Goal: Check status: Check status

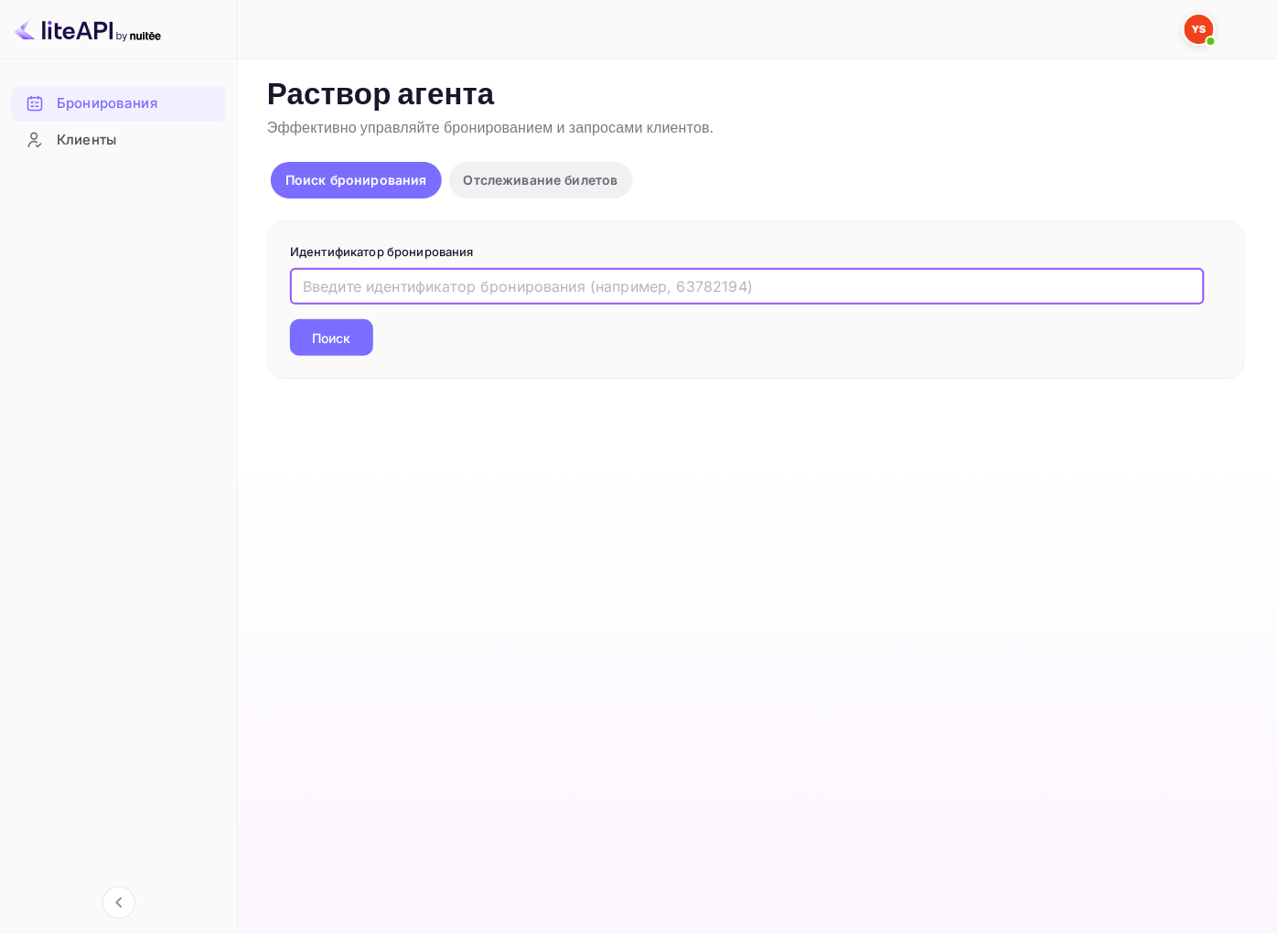
click at [358, 286] on input "text" at bounding box center [747, 286] width 915 height 37
paste input "9384436"
type input "9384436"
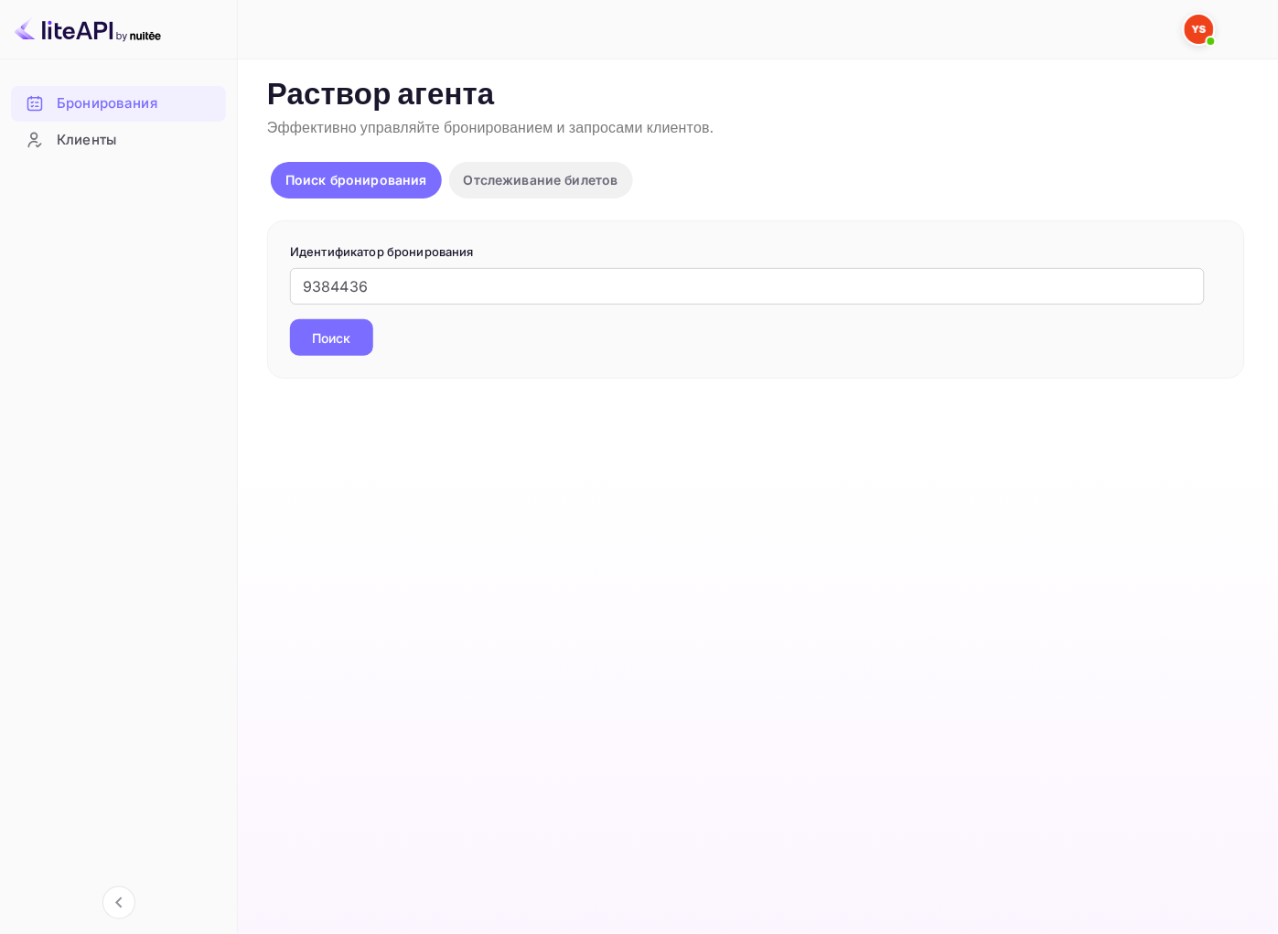
drag, startPoint x: 342, startPoint y: 332, endPoint x: 342, endPoint y: 342, distance: 10.1
click at [342, 334] on ya-tr-span "Поиск" at bounding box center [332, 337] width 38 height 19
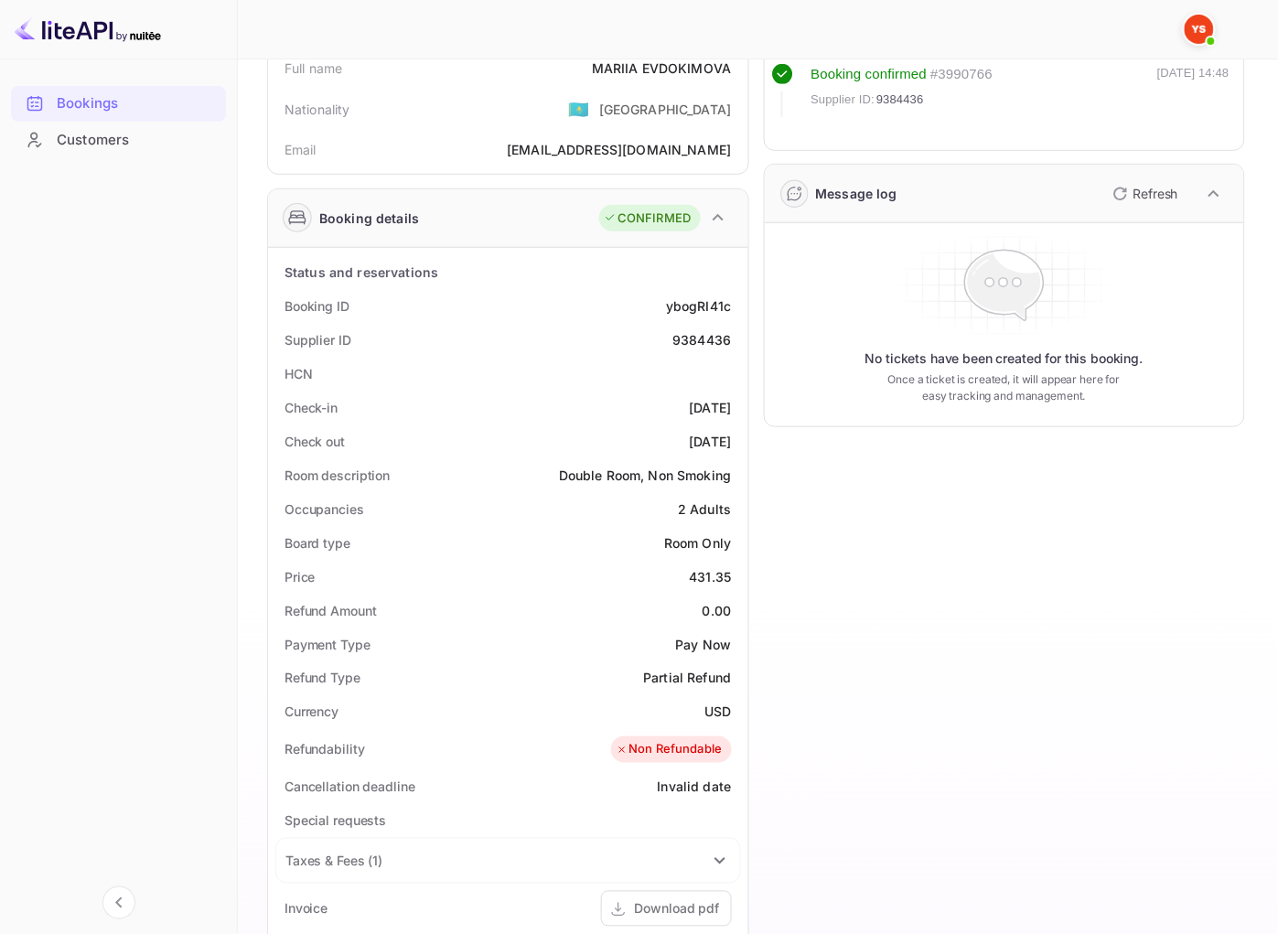
scroll to position [203, 0]
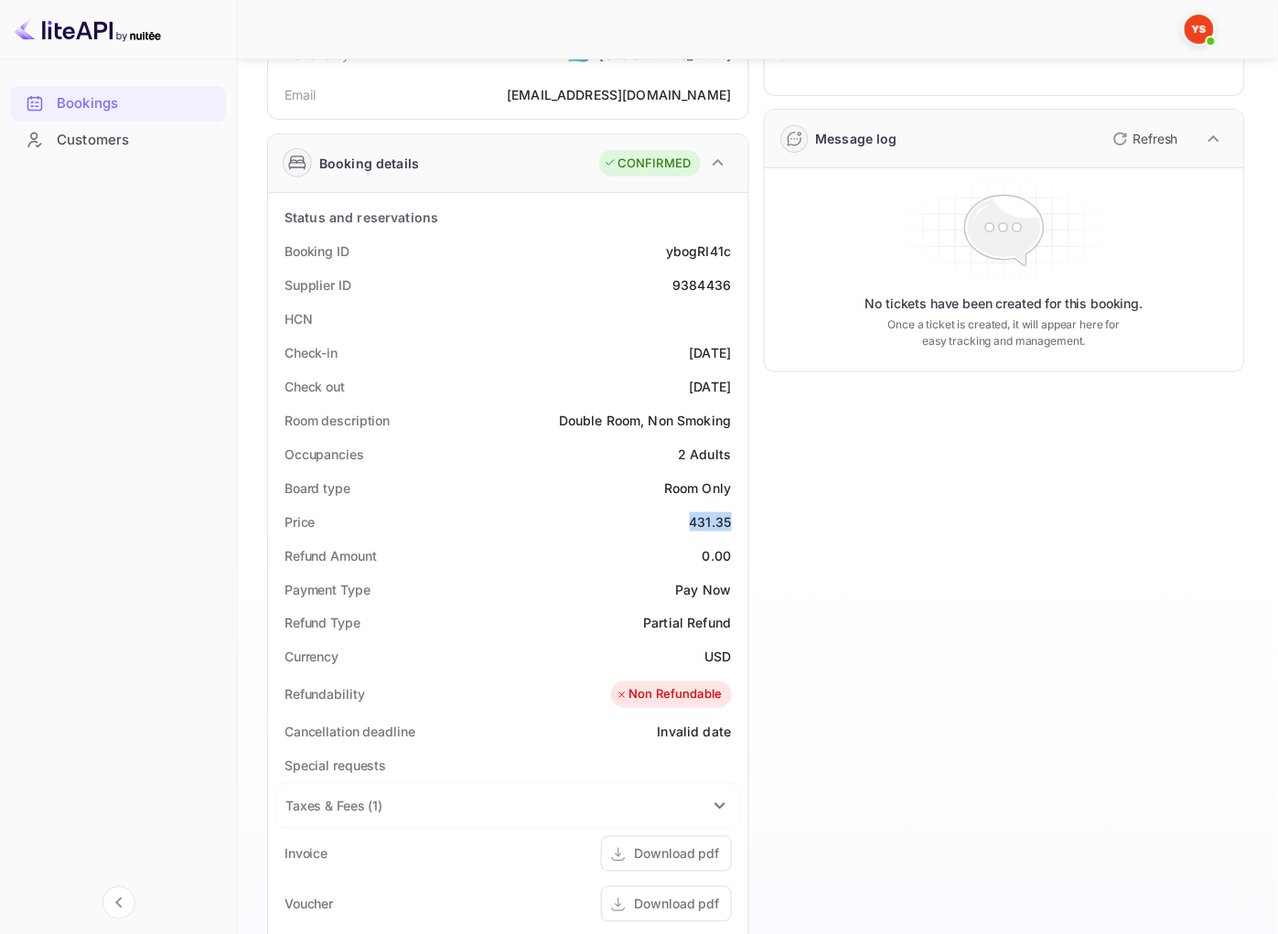
drag, startPoint x: 699, startPoint y: 520, endPoint x: 742, endPoint y: 524, distance: 43.2
click at [742, 524] on div "Status and reservations Booking ID ybogRI41c Supplier ID 9384436 HCN Check-in […" at bounding box center [508, 737] width 480 height 1088
copy div "431.35"
drag, startPoint x: 693, startPoint y: 652, endPoint x: 744, endPoint y: 659, distance: 51.6
click at [744, 659] on div "Status and reservations Booking ID ybogRI41c Supplier ID 9384436 HCN Check-in […" at bounding box center [508, 737] width 480 height 1088
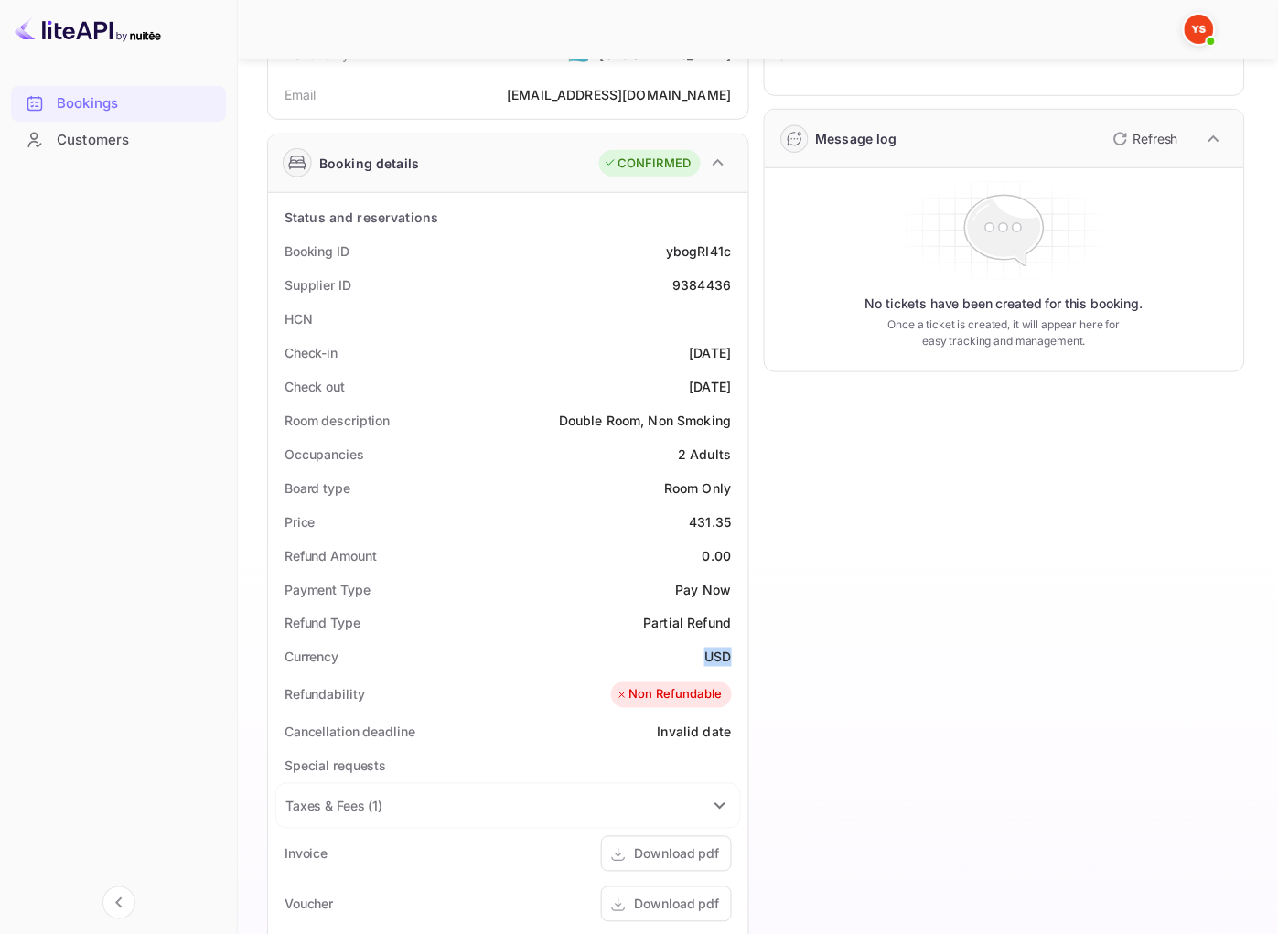
copy ya-tr-span "USD"
